Goal: Transaction & Acquisition: Purchase product/service

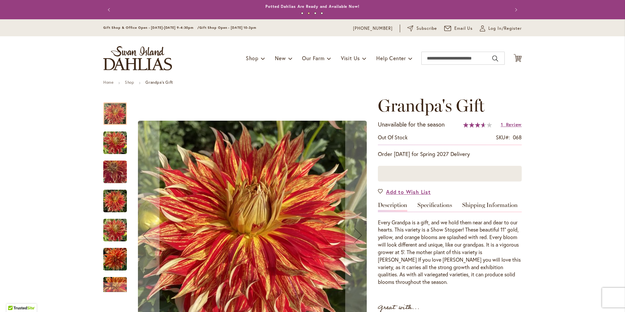
click at [112, 207] on img "Grandpa's Gift" at bounding box center [115, 200] width 24 height 31
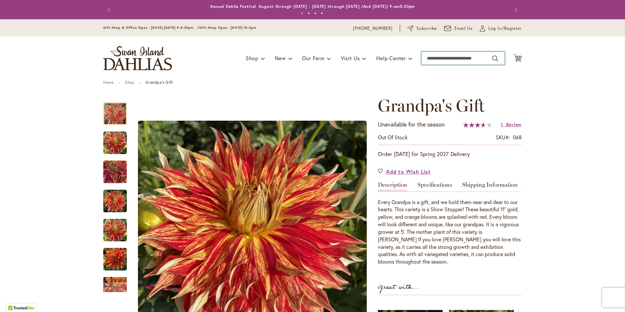
click at [434, 59] on input "Search" at bounding box center [462, 58] width 83 height 13
type input "**********"
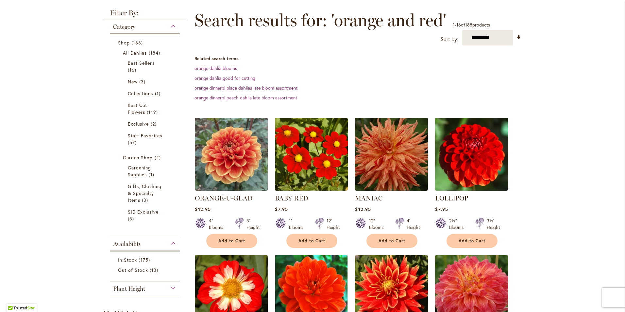
scroll to position [131, 0]
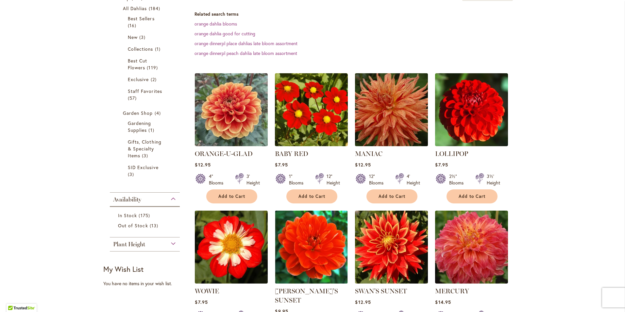
click at [384, 111] on img at bounding box center [391, 109] width 76 height 76
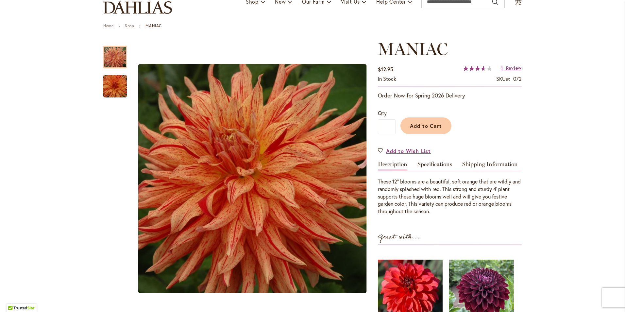
scroll to position [33, 0]
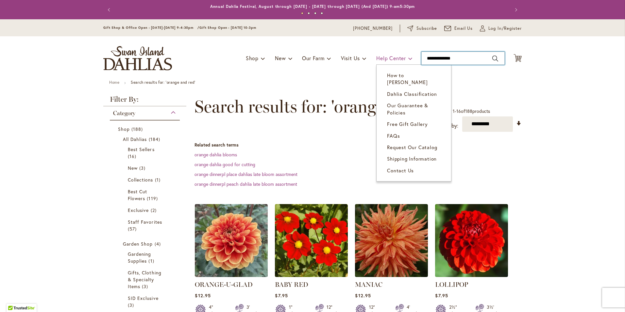
drag, startPoint x: 470, startPoint y: 56, endPoint x: 386, endPoint y: 58, distance: 84.4
click at [386, 58] on div "Toggle Nav Shop Dahlia Tubers Collections Fresh Cut Dahlias Gardening Supplies …" at bounding box center [313, 58] width 432 height 44
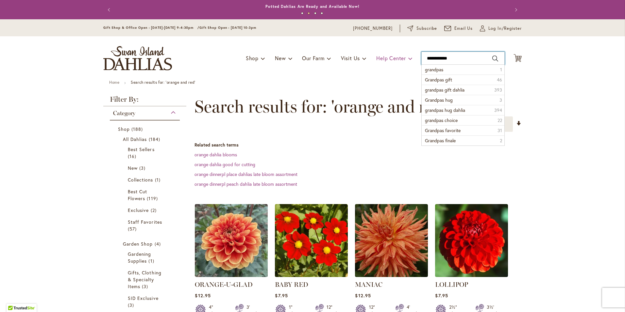
type input "**********"
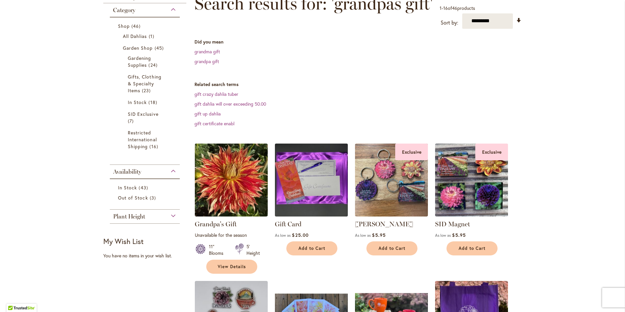
scroll to position [131, 0]
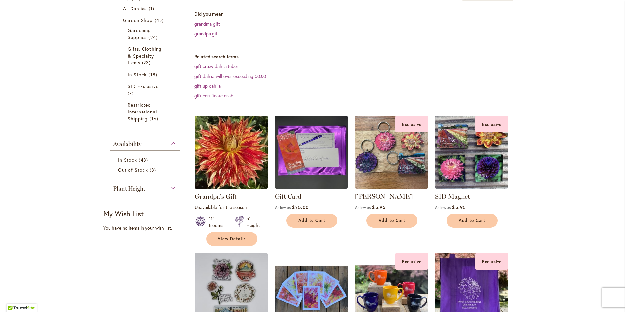
click at [210, 151] on img at bounding box center [231, 152] width 76 height 76
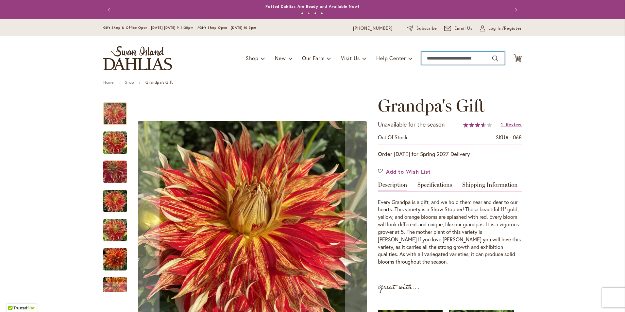
click at [470, 54] on input "Search" at bounding box center [462, 58] width 83 height 13
type input "**********"
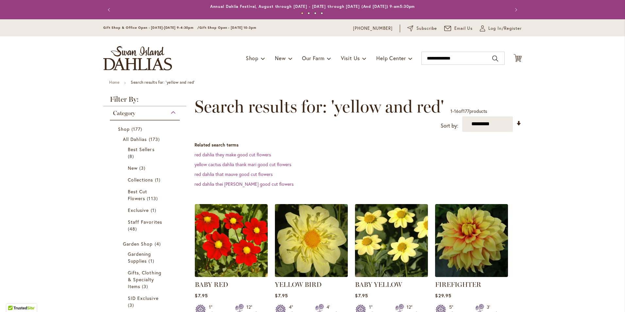
click at [491, 59] on input "**********" at bounding box center [462, 58] width 83 height 13
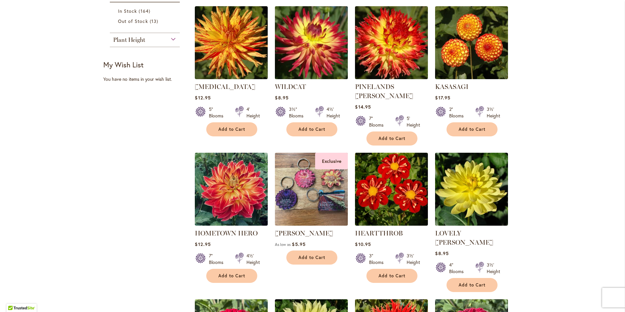
scroll to position [229, 0]
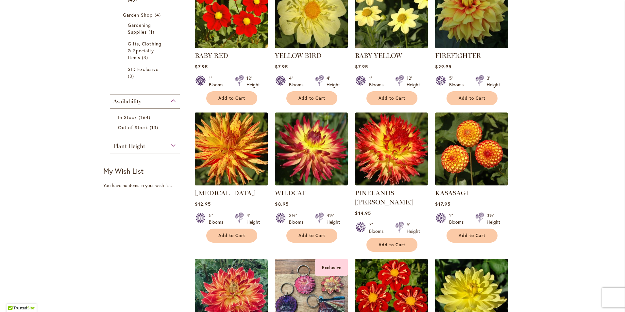
click at [221, 142] on img at bounding box center [231, 148] width 76 height 76
type input "**********"
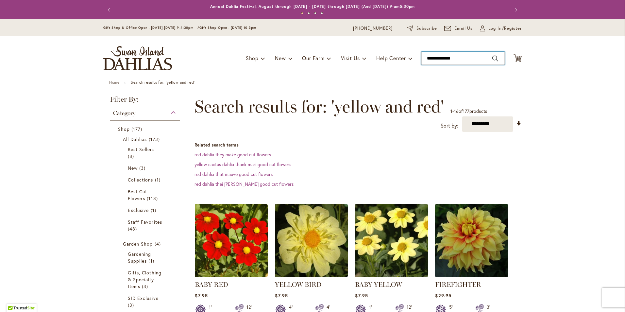
click at [429, 59] on input "**********" at bounding box center [462, 58] width 83 height 13
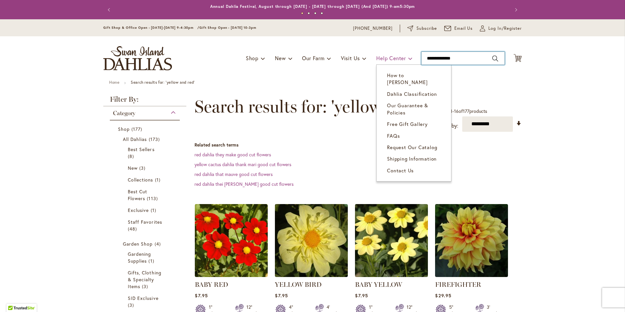
drag, startPoint x: 459, startPoint y: 56, endPoint x: 398, endPoint y: 59, distance: 60.5
click at [398, 59] on div "Toggle Nav Shop Dahlia Tubers Collections Fresh Cut Dahlias Gardening Supplies …" at bounding box center [313, 58] width 432 height 44
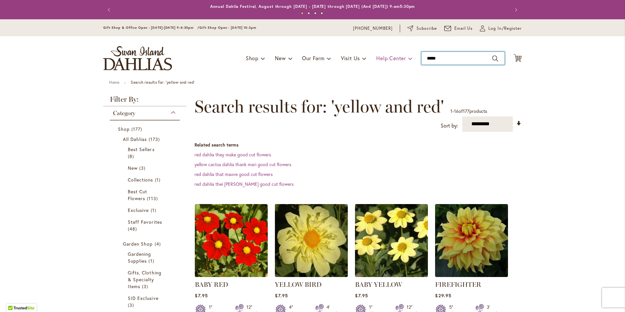
type input "******"
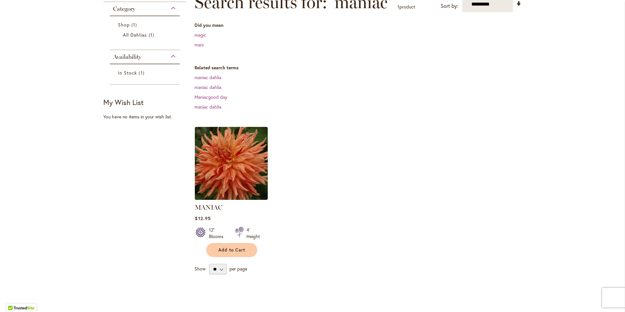
scroll to position [131, 0]
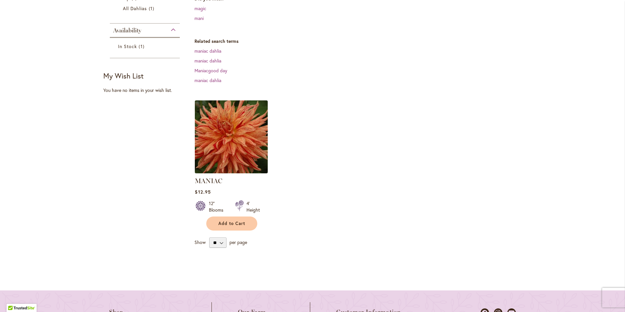
click at [230, 140] on img at bounding box center [231, 136] width 76 height 76
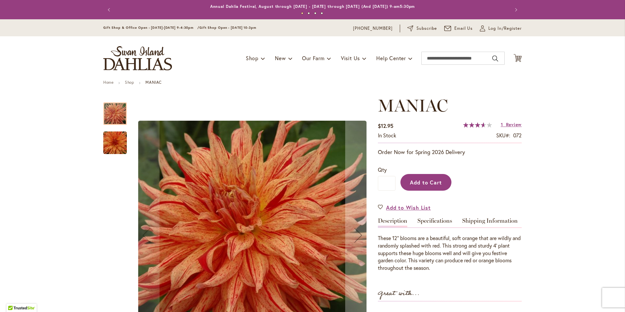
click at [415, 184] on span "Add to Cart" at bounding box center [426, 182] width 32 height 7
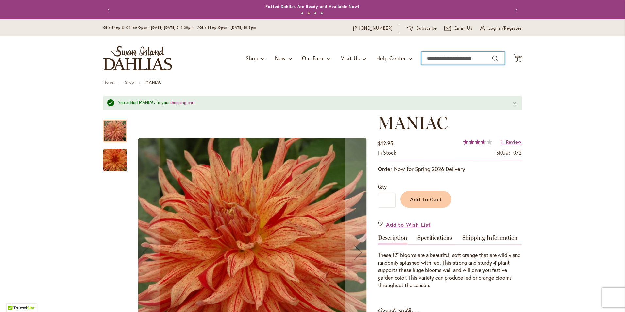
click at [430, 56] on input "Search" at bounding box center [462, 58] width 83 height 13
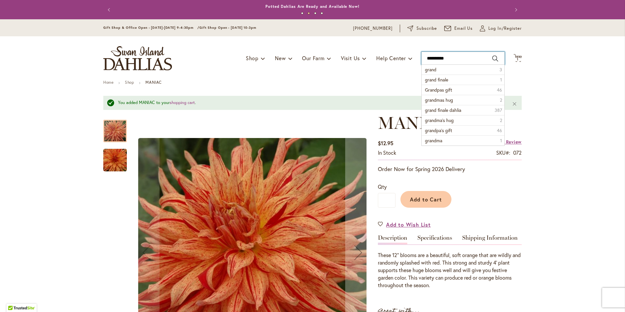
type input "**********"
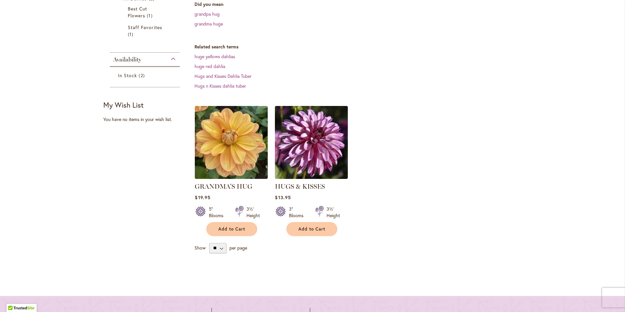
scroll to position [163, 0]
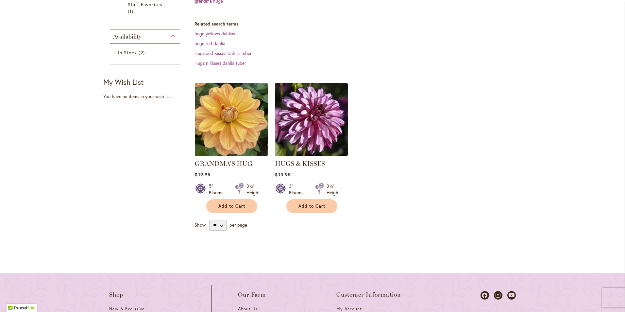
click at [227, 129] on img at bounding box center [231, 119] width 76 height 76
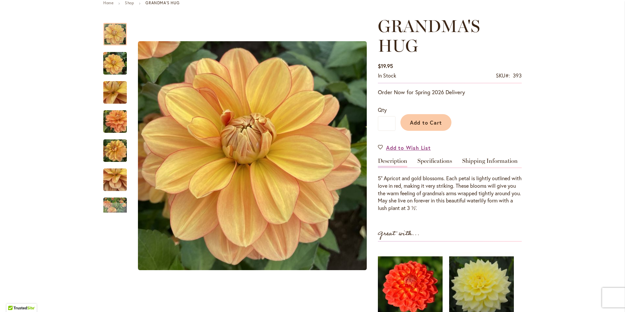
scroll to position [98, 0]
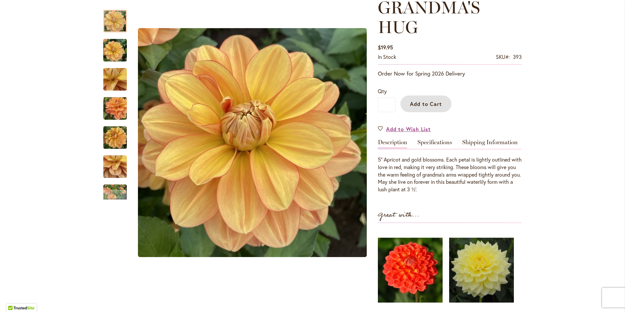
click at [426, 107] on button "Add to Cart" at bounding box center [425, 103] width 51 height 17
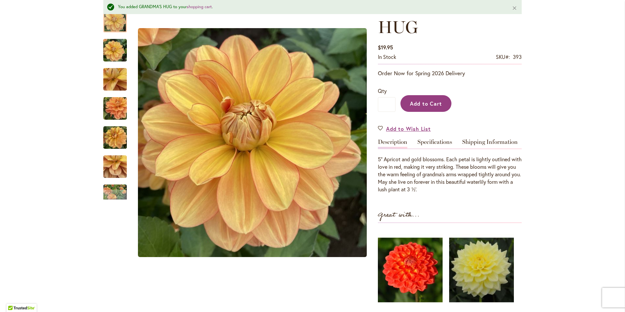
click at [427, 106] on span "Add to Cart" at bounding box center [426, 103] width 32 height 7
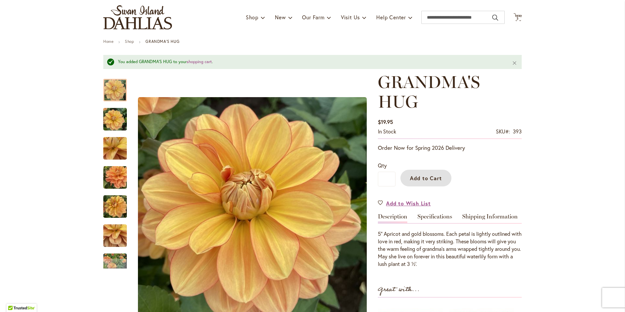
scroll to position [0, 0]
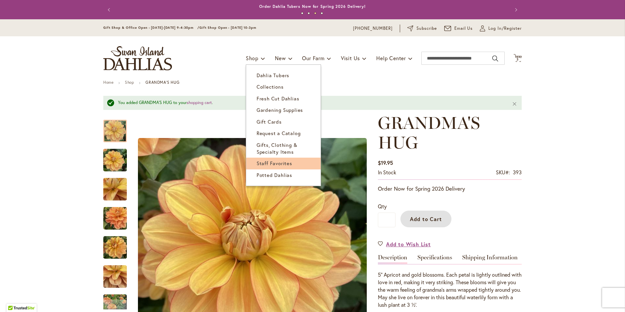
click at [267, 164] on span "Staff Favorites" at bounding box center [275, 163] width 36 height 7
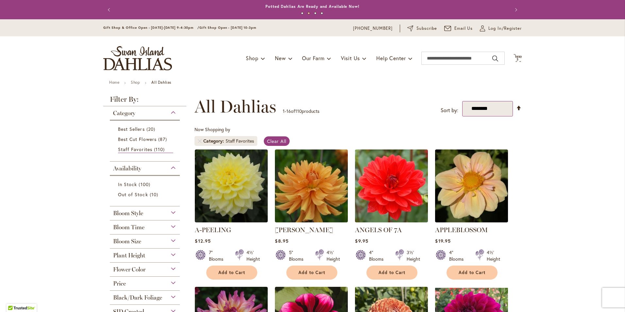
click at [481, 108] on select "**********" at bounding box center [487, 108] width 51 height 15
click at [430, 59] on input "Search" at bounding box center [462, 58] width 83 height 13
type input "******"
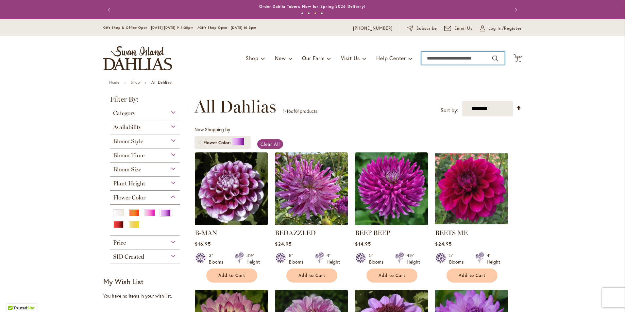
click at [461, 54] on input "Search" at bounding box center [462, 58] width 83 height 13
type input "****"
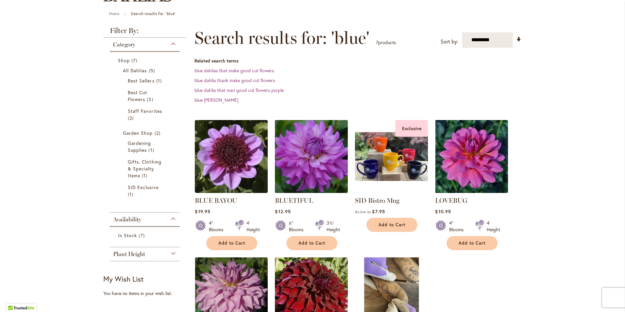
scroll to position [65, 0]
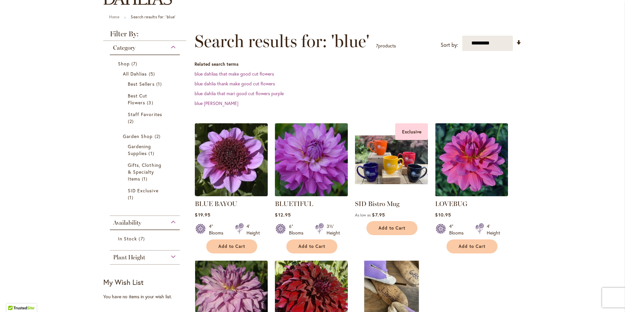
click at [318, 156] on img at bounding box center [311, 159] width 76 height 76
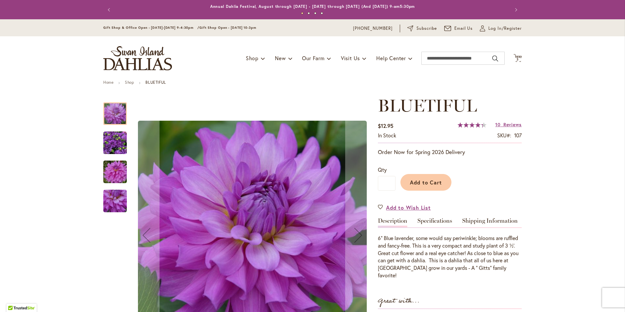
click at [104, 144] on img "Bluetiful" at bounding box center [115, 143] width 24 height 24
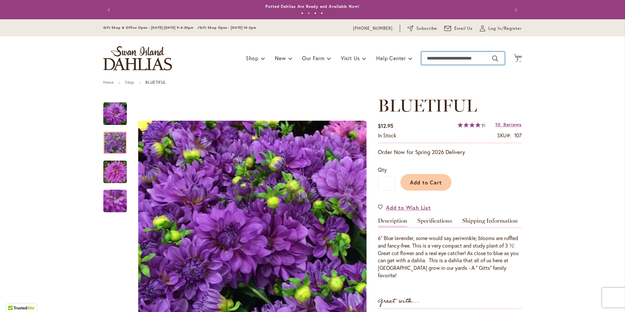
click at [456, 60] on input "Search" at bounding box center [462, 58] width 83 height 13
type input "*****"
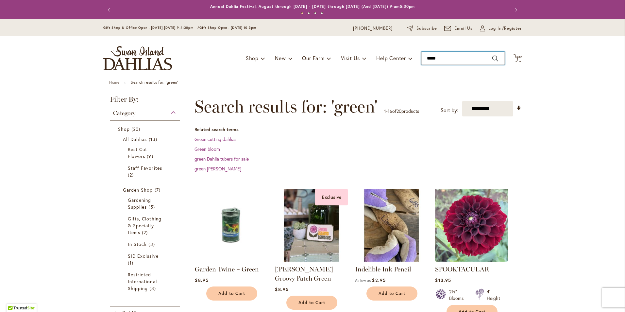
drag, startPoint x: 443, startPoint y: 58, endPoint x: 417, endPoint y: 61, distance: 25.8
click at [417, 61] on div "Toggle Nav Shop Dahlia Tubers Collections Fresh Cut Dahlias Gardening Supplies …" at bounding box center [313, 58] width 432 height 44
type input "****"
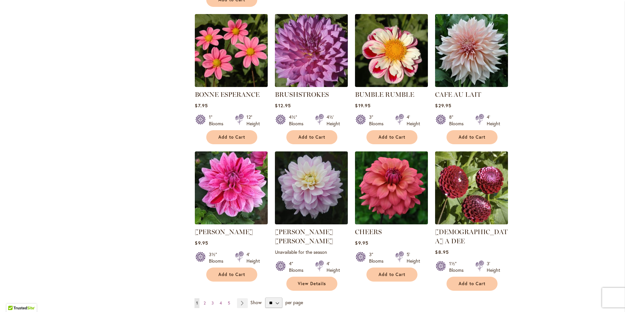
scroll to position [425, 0]
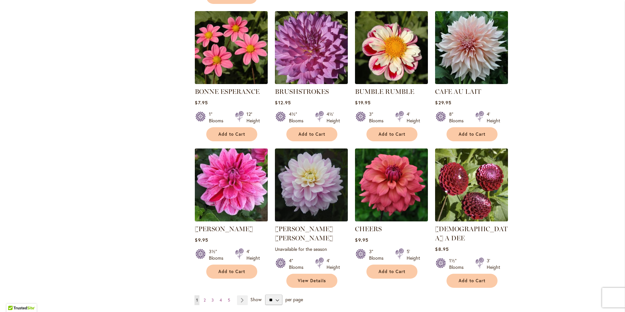
click at [221, 181] on img at bounding box center [231, 184] width 76 height 76
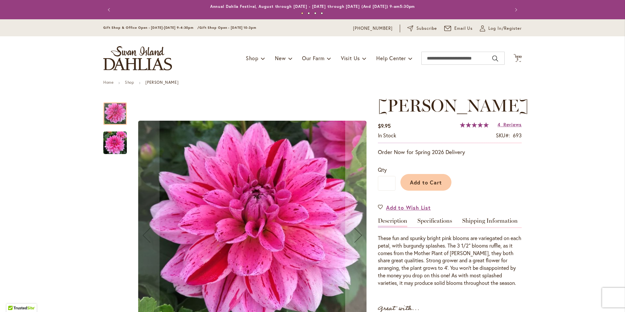
click at [112, 145] on img "CHA CHING" at bounding box center [115, 143] width 24 height 24
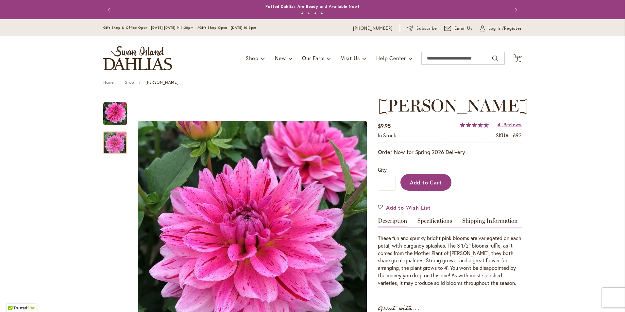
click at [428, 182] on span "Add to Cart" at bounding box center [426, 182] width 32 height 7
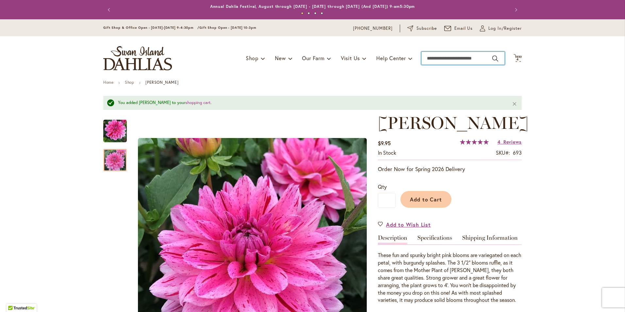
click at [444, 58] on input "Search" at bounding box center [462, 58] width 83 height 13
type input "****"
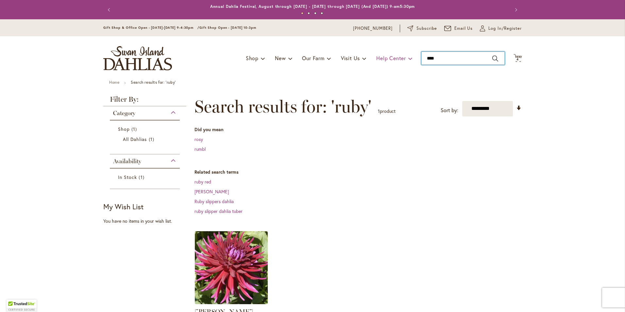
drag, startPoint x: 448, startPoint y: 55, endPoint x: 394, endPoint y: 61, distance: 53.6
click at [394, 61] on div "Toggle Nav Shop Dahlia Tubers Collections Fresh Cut Dahlias Gardening Supplies …" at bounding box center [313, 58] width 432 height 44
type input "****"
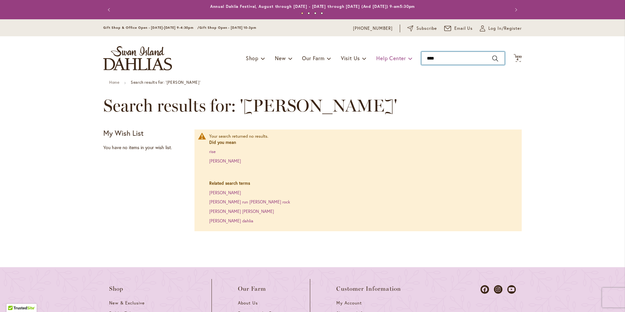
drag, startPoint x: 442, startPoint y: 59, endPoint x: 409, endPoint y: 58, distance: 33.4
click at [409, 58] on div "Toggle Nav Shop Dahlia Tubers Collections Fresh Cut Dahlias Gardening Supplies …" at bounding box center [313, 58] width 432 height 44
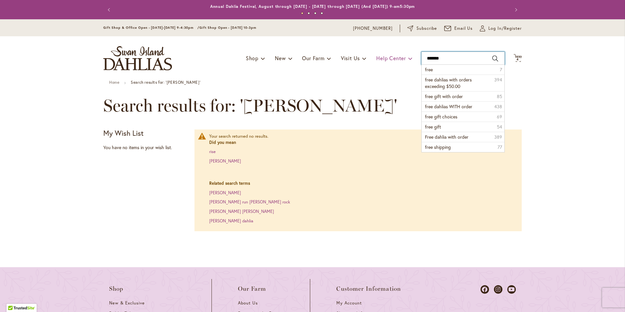
type input "********"
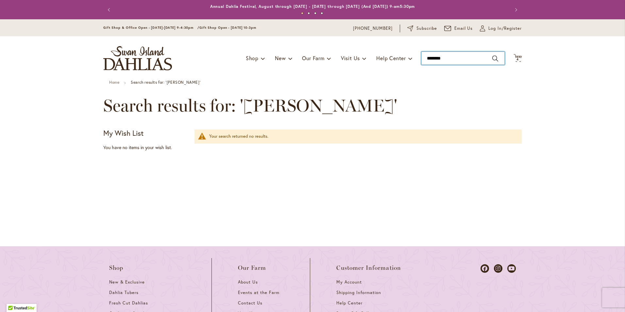
drag, startPoint x: 447, startPoint y: 55, endPoint x: 411, endPoint y: 56, distance: 35.6
click at [411, 56] on div "Toggle Nav Shop Dahlia Tubers Collections Fresh Cut Dahlias Gardening Supplies …" at bounding box center [313, 58] width 432 height 44
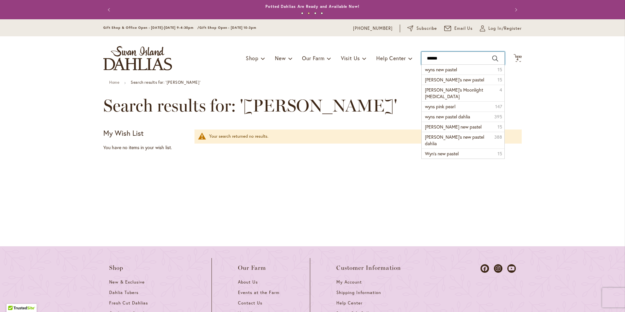
type input "*******"
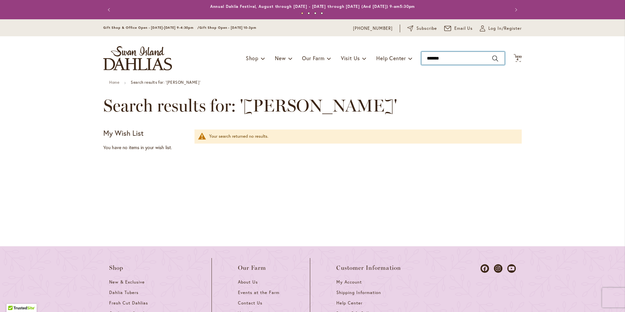
drag, startPoint x: 460, startPoint y: 56, endPoint x: 416, endPoint y: 57, distance: 43.5
click at [416, 57] on div "Toggle Nav Shop Dahlia Tubers Collections Fresh Cut Dahlias Gardening Supplies …" at bounding box center [313, 58] width 432 height 44
type input "***"
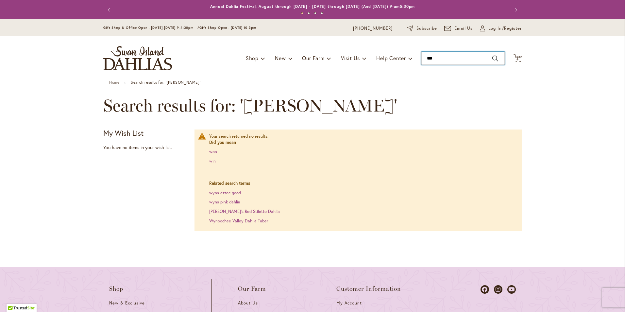
click at [437, 55] on input "***" at bounding box center [462, 58] width 83 height 13
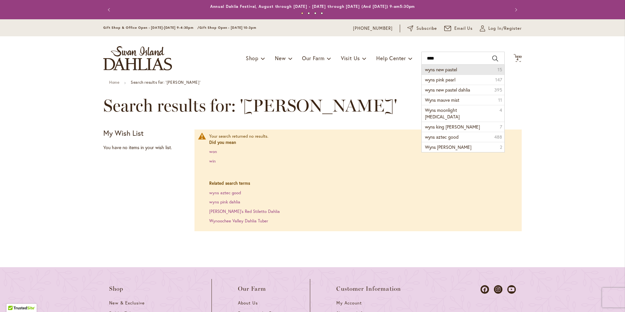
click at [447, 70] on span "wyns new pastel" at bounding box center [441, 69] width 32 height 6
type input "**********"
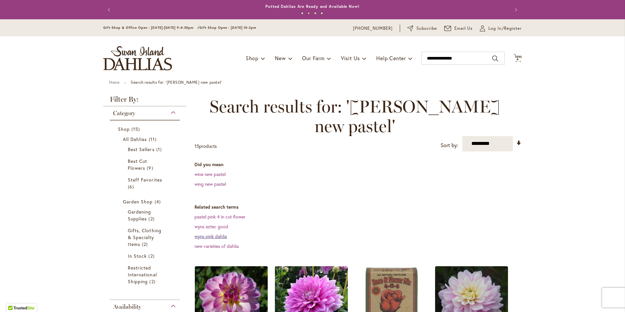
click at [220, 233] on link "wyns pink dahlia" at bounding box center [211, 236] width 32 height 6
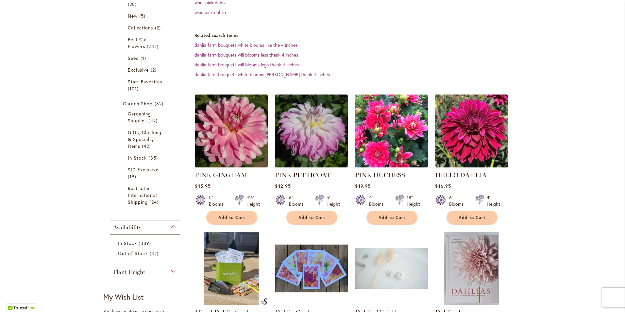
scroll to position [163, 0]
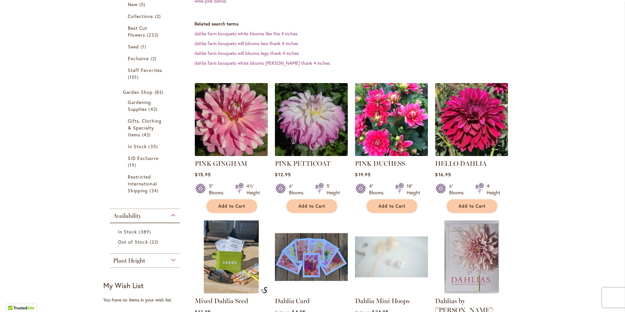
click at [223, 127] on img at bounding box center [231, 119] width 76 height 76
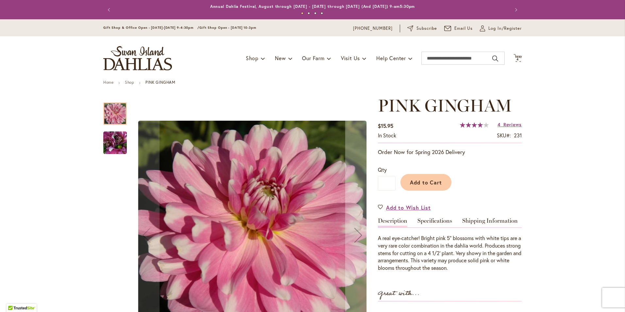
click at [112, 143] on img "PINK GINGHAM" at bounding box center [115, 142] width 47 height 35
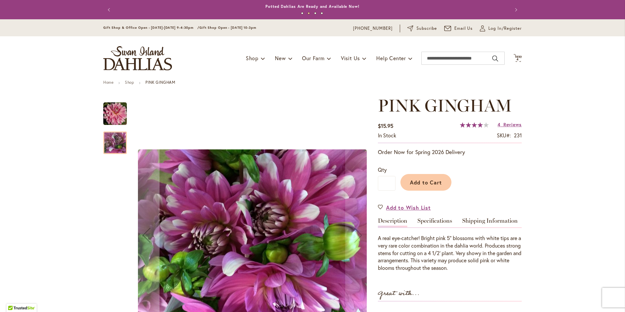
click at [112, 115] on img "PINK GINGHAM" at bounding box center [115, 114] width 24 height 24
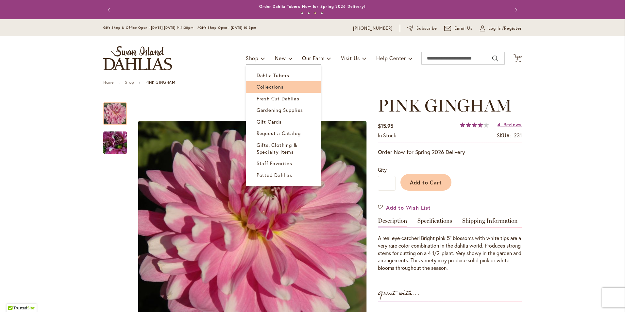
click at [262, 88] on span "Collections" at bounding box center [270, 86] width 27 height 7
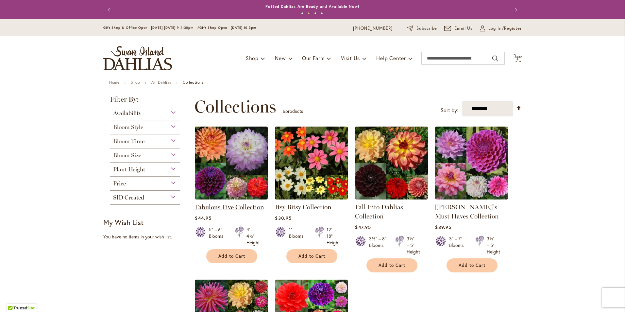
click at [213, 207] on link "Fabulous Five Collection" at bounding box center [229, 207] width 69 height 8
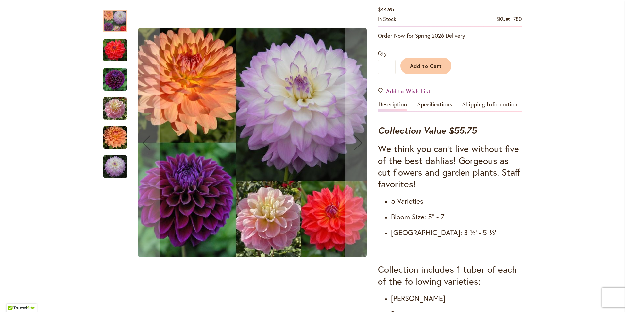
scroll to position [98, 0]
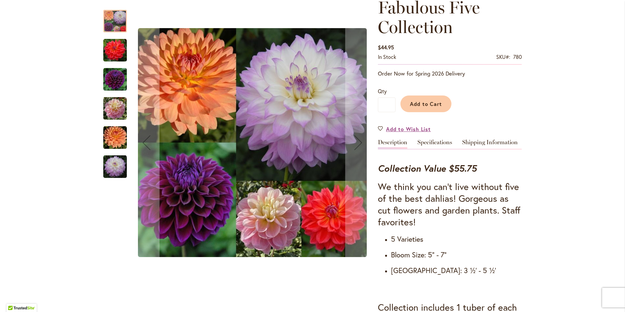
click at [119, 52] on img "COOPER BLAINE" at bounding box center [115, 51] width 24 height 24
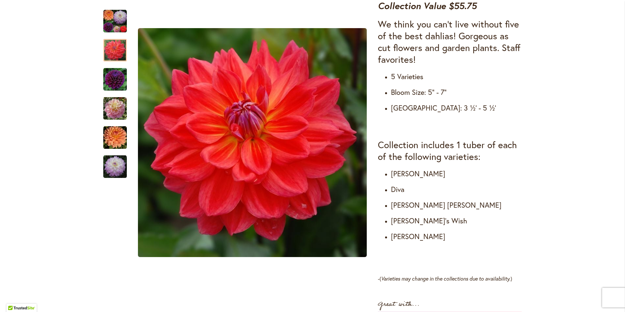
scroll to position [262, 0]
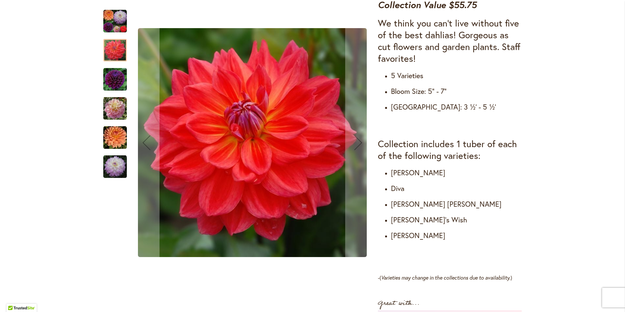
click at [111, 173] on img "MIKAYLA MIRANDA" at bounding box center [115, 167] width 24 height 24
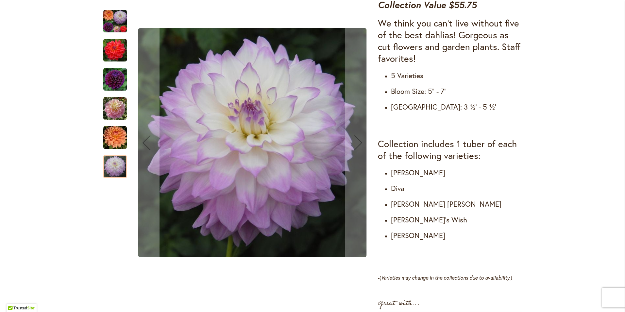
click at [112, 134] on img "GABRIELLE MARIE" at bounding box center [115, 138] width 24 height 24
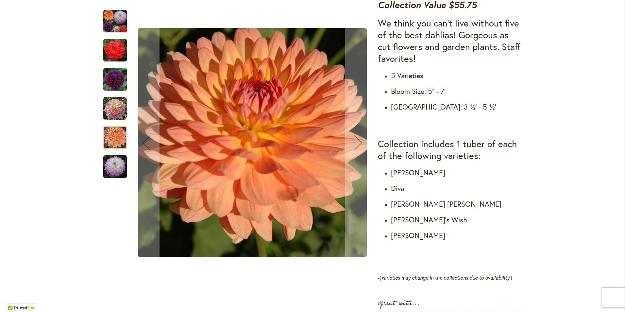
click at [110, 111] on img "GABBIE'S WISH" at bounding box center [115, 109] width 24 height 24
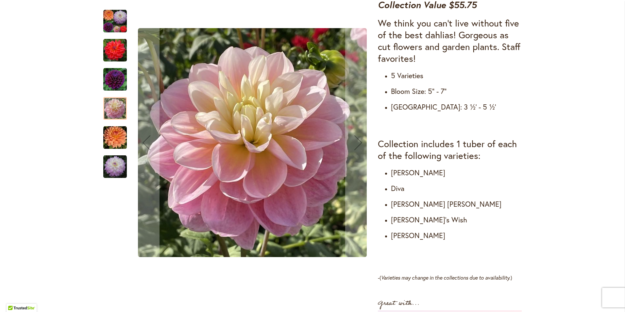
click at [112, 80] on img "DIVA" at bounding box center [115, 80] width 24 height 24
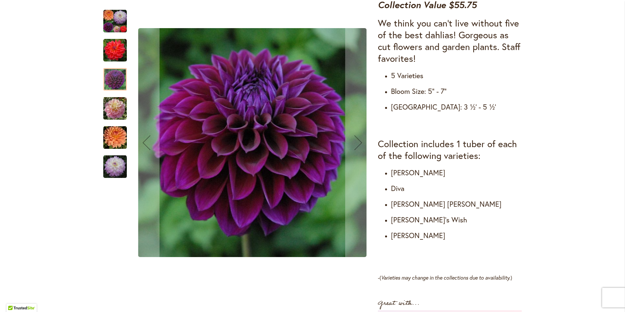
click at [113, 51] on img "COOPER BLAINE" at bounding box center [115, 51] width 24 height 24
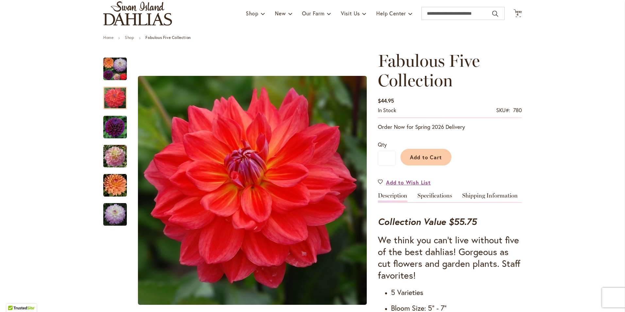
scroll to position [33, 0]
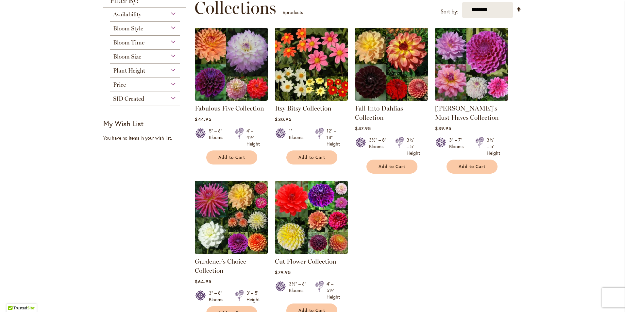
scroll to position [163, 0]
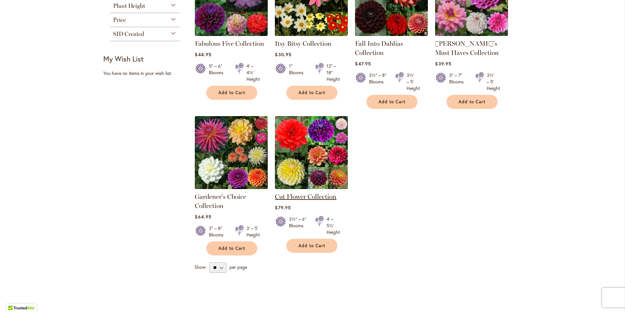
click at [299, 196] on link "Cut Flower Collection" at bounding box center [305, 197] width 61 height 8
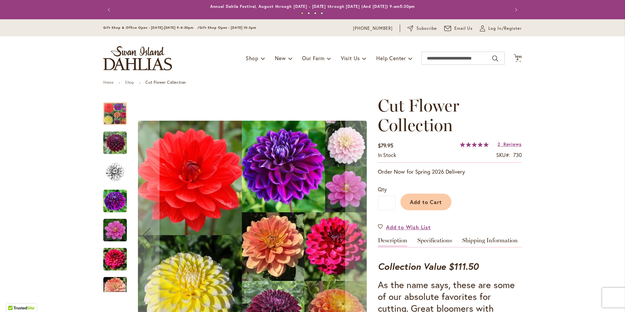
click at [113, 176] on img "Cut Flower Collection" at bounding box center [115, 172] width 24 height 24
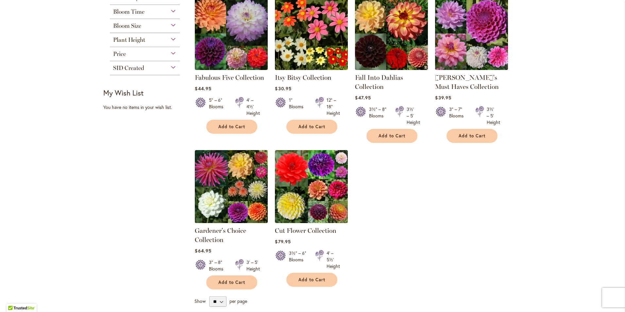
scroll to position [131, 0]
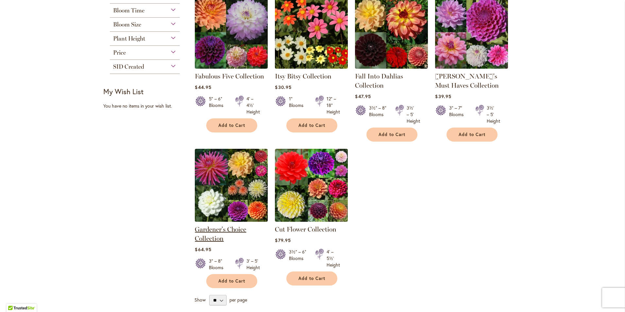
click at [208, 231] on link "Gardener's Choice Collection" at bounding box center [220, 233] width 51 height 17
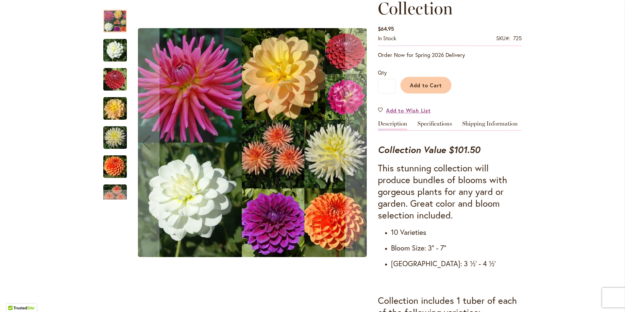
scroll to position [131, 0]
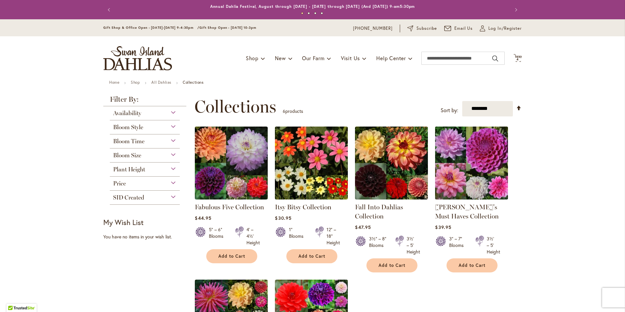
click at [477, 166] on img at bounding box center [471, 163] width 76 height 76
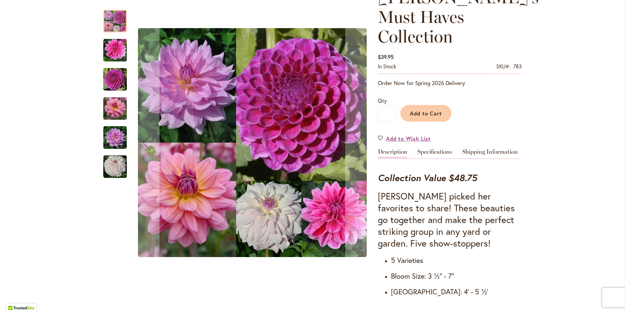
scroll to position [131, 0]
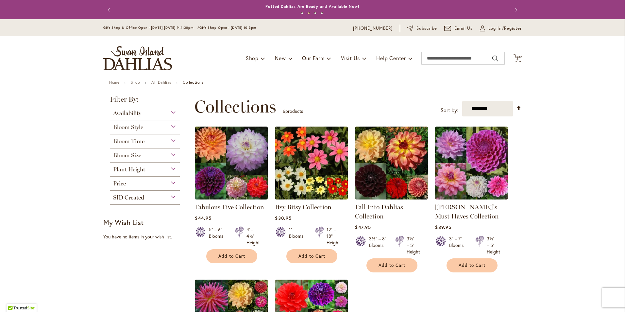
click at [172, 126] on div "Bloom Style" at bounding box center [145, 125] width 70 height 10
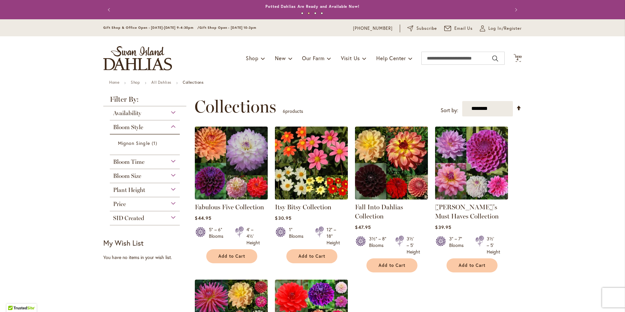
click at [172, 126] on div "Bloom Style" at bounding box center [145, 125] width 70 height 10
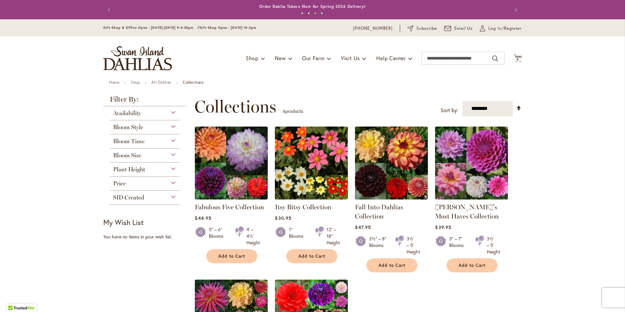
click at [171, 155] on div "Bloom Size" at bounding box center [145, 153] width 70 height 10
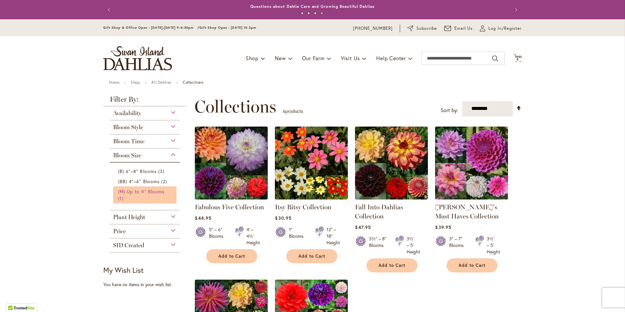
click at [135, 193] on span "(M) Up to 4" Blooms" at bounding box center [141, 191] width 46 height 6
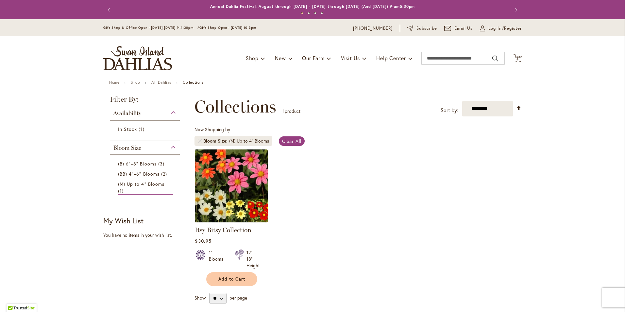
click at [227, 193] on img at bounding box center [231, 185] width 76 height 76
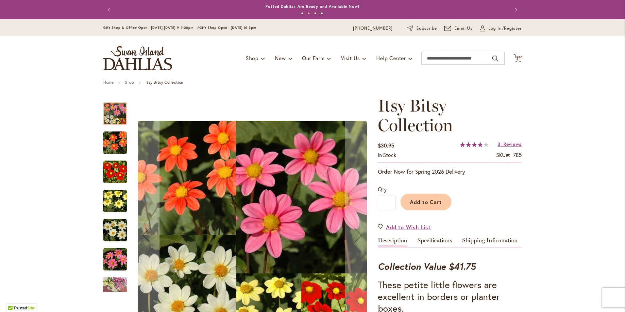
click at [117, 152] on img "Itsy Bitsy Collection" at bounding box center [115, 143] width 24 height 24
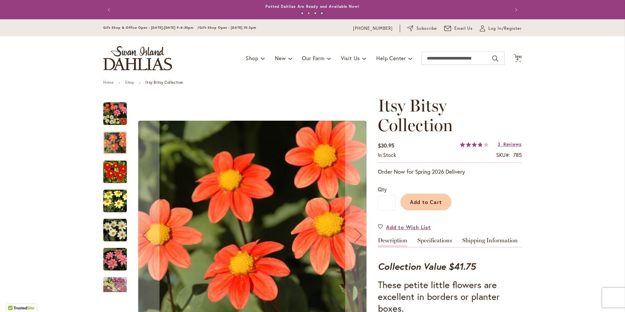
click at [116, 183] on div "Itsy Bitsy Collection" at bounding box center [118, 197] width 30 height 29
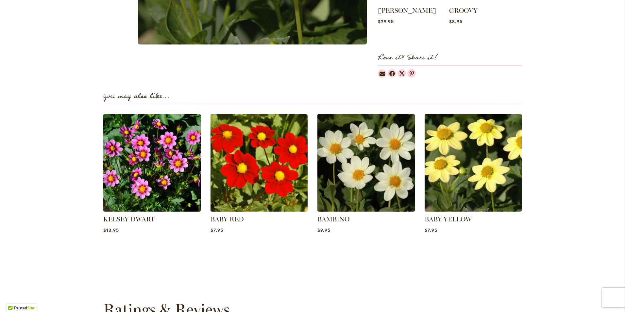
scroll to position [654, 0]
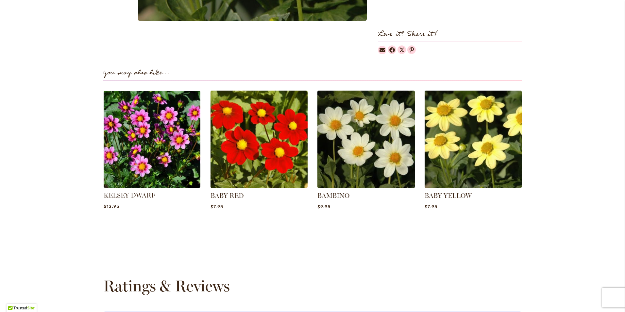
click at [153, 156] on img at bounding box center [151, 139] width 101 height 101
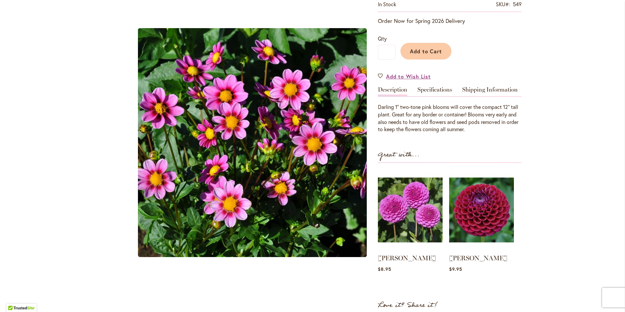
scroll to position [131, 0]
click at [434, 57] on button "Add to Cart" at bounding box center [425, 51] width 51 height 17
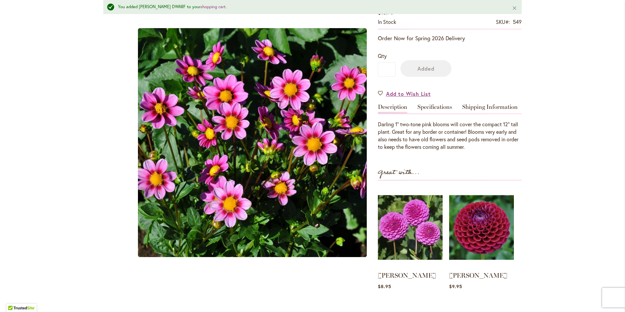
scroll to position [148, 0]
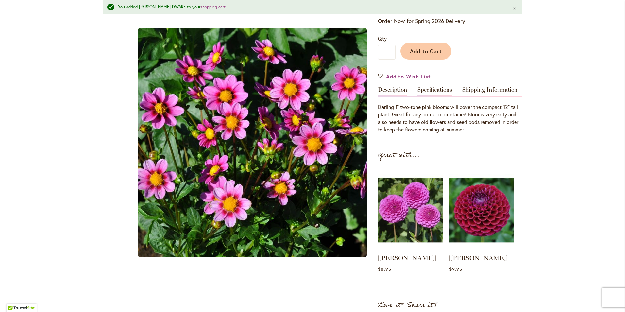
click at [421, 90] on link "Specifications" at bounding box center [434, 91] width 35 height 9
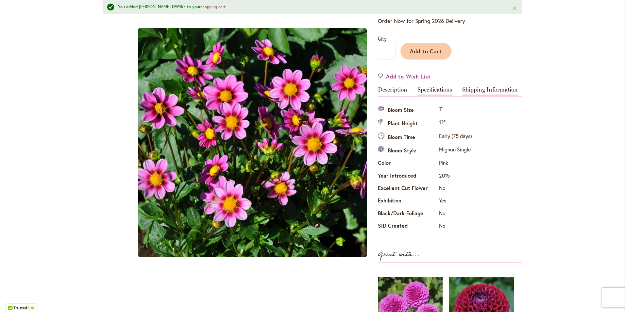
click at [483, 92] on link "Shipping Information" at bounding box center [490, 91] width 56 height 9
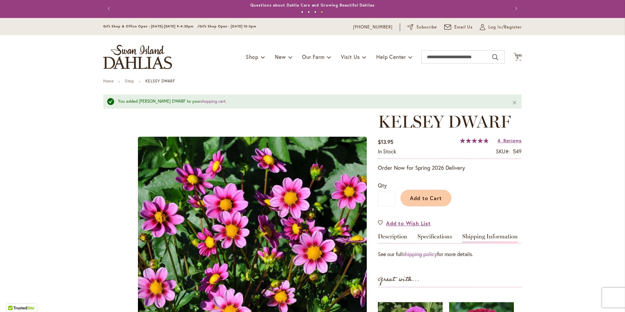
scroll to position [0, 0]
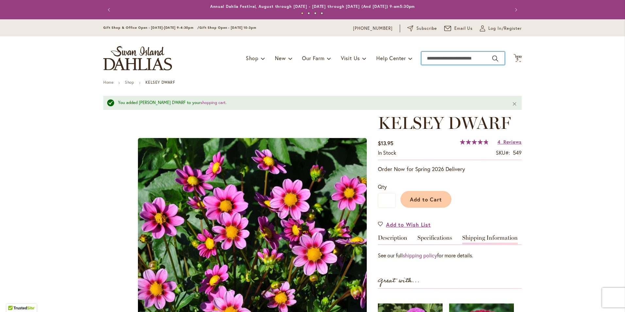
click at [436, 58] on input "Search" at bounding box center [462, 58] width 83 height 13
type input "******"
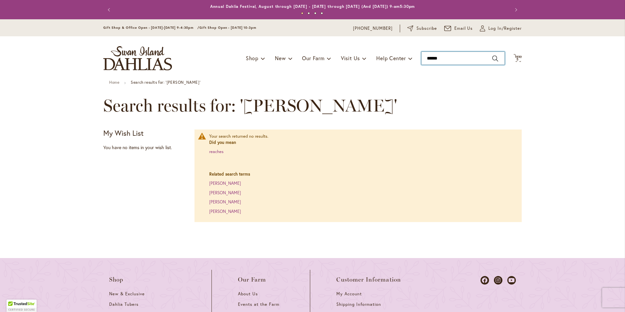
drag, startPoint x: 458, startPoint y: 56, endPoint x: 415, endPoint y: 63, distance: 43.4
click at [415, 63] on div "Toggle Nav Shop Dahlia Tubers Collections Fresh Cut Dahlias Gardening Supplies …" at bounding box center [313, 58] width 432 height 44
type input "*****"
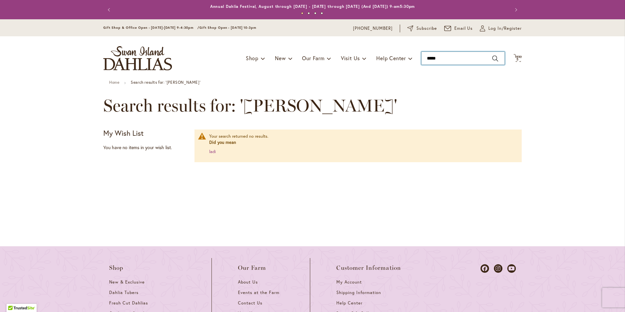
drag, startPoint x: 438, startPoint y: 56, endPoint x: 418, endPoint y: 59, distance: 19.9
click at [418, 59] on div "Toggle Nav Shop Dahlia Tubers Collections Fresh Cut Dahlias Gardening Supplies …" at bounding box center [313, 58] width 432 height 44
type input "*******"
drag, startPoint x: 463, startPoint y: 58, endPoint x: 388, endPoint y: 51, distance: 74.6
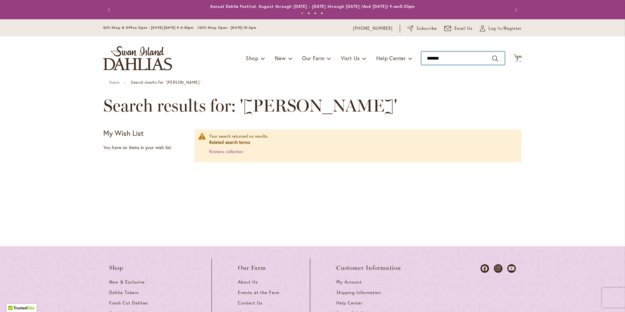
click at [388, 51] on div "Toggle Nav Shop Dahlia Tubers Collections Fresh Cut Dahlias Gardening Supplies …" at bounding box center [313, 58] width 432 height 44
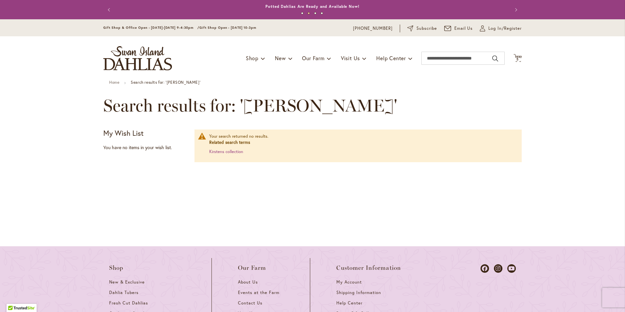
click at [121, 64] on img "store logo" at bounding box center [137, 58] width 69 height 24
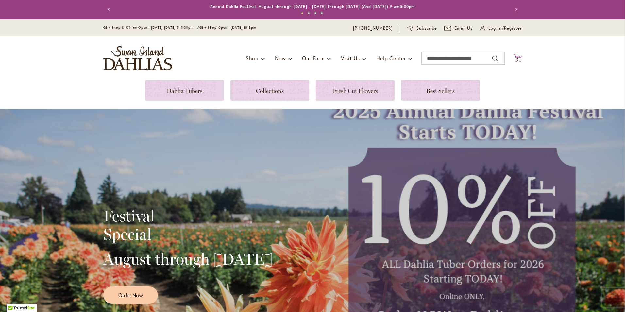
click at [517, 58] on span "5" at bounding box center [518, 59] width 2 height 4
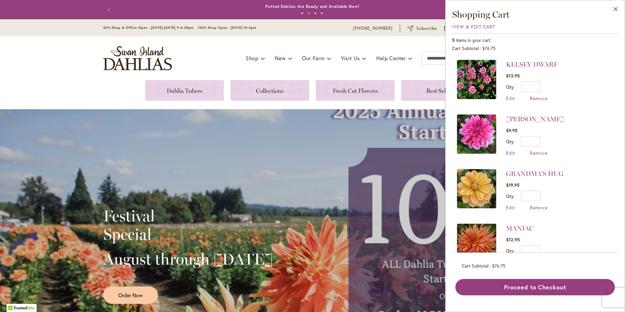
scroll to position [23, 0]
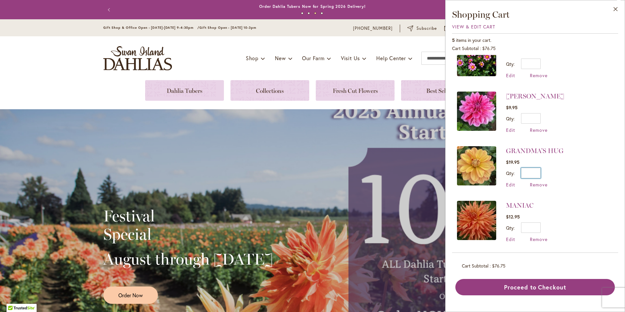
drag, startPoint x: 534, startPoint y: 172, endPoint x: 540, endPoint y: 170, distance: 6.3
click at [540, 170] on input "*" at bounding box center [531, 173] width 20 height 10
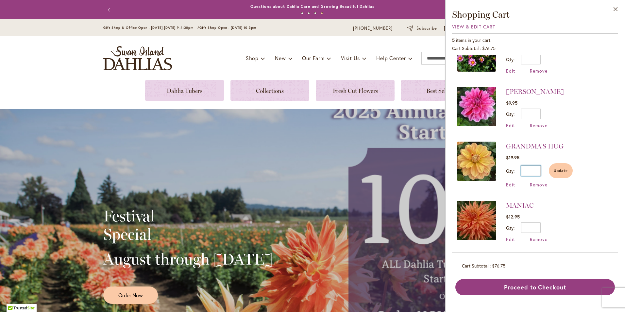
scroll to position [0, 0]
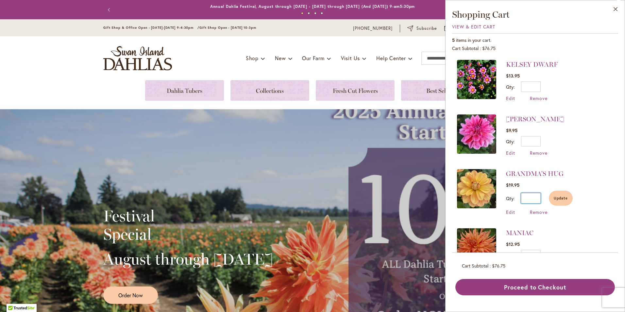
type input "*"
click at [562, 197] on span "Update" at bounding box center [561, 198] width 14 height 5
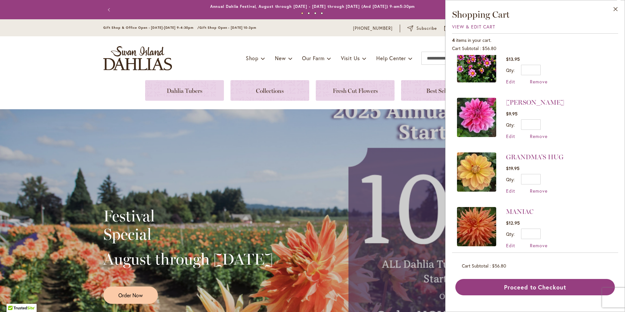
scroll to position [23, 0]
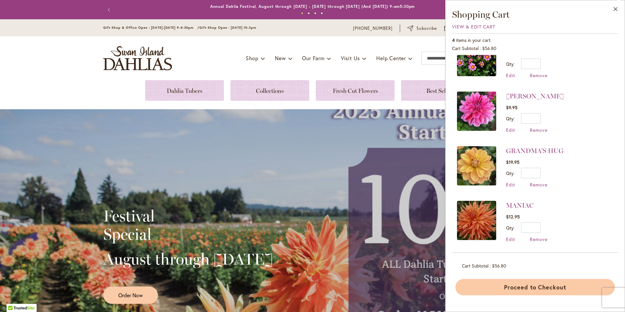
click at [517, 287] on button "Proceed to Checkout" at bounding box center [535, 287] width 160 height 16
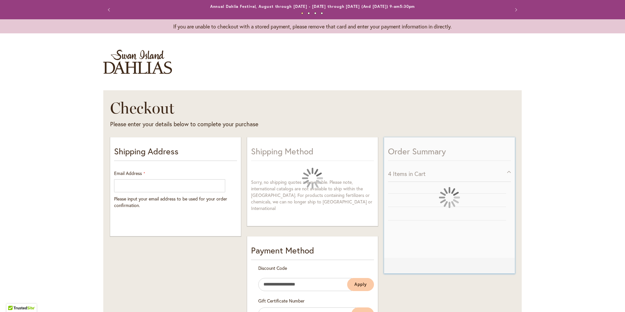
select select "**"
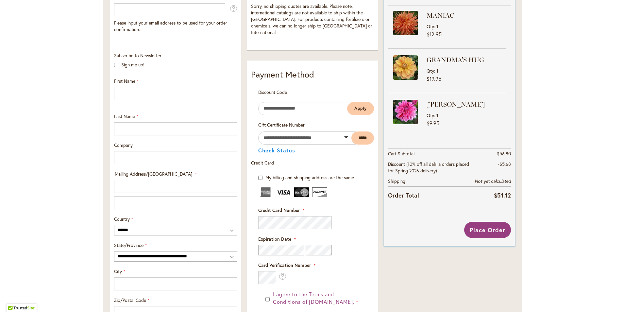
scroll to position [196, 0]
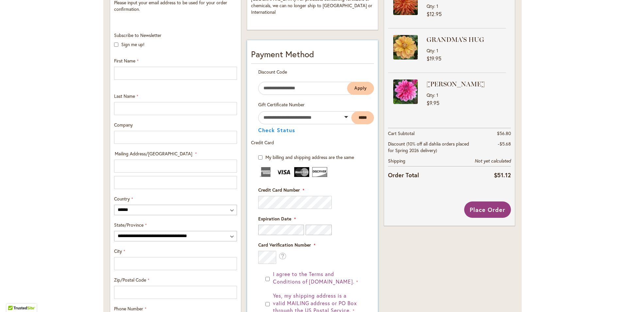
click at [348, 203] on fieldset "Credit Card Information Credit Card Number" at bounding box center [312, 215] width 109 height 97
click at [228, 196] on div "Shipping Address Email Address Please input your email address to be used for y…" at bounding box center [312, 175] width 411 height 472
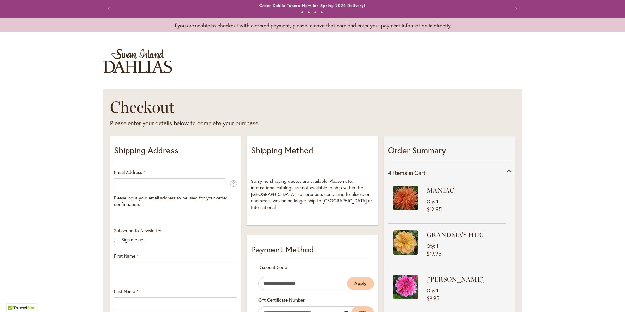
scroll to position [0, 0]
